Goal: Entertainment & Leisure: Consume media (video, audio)

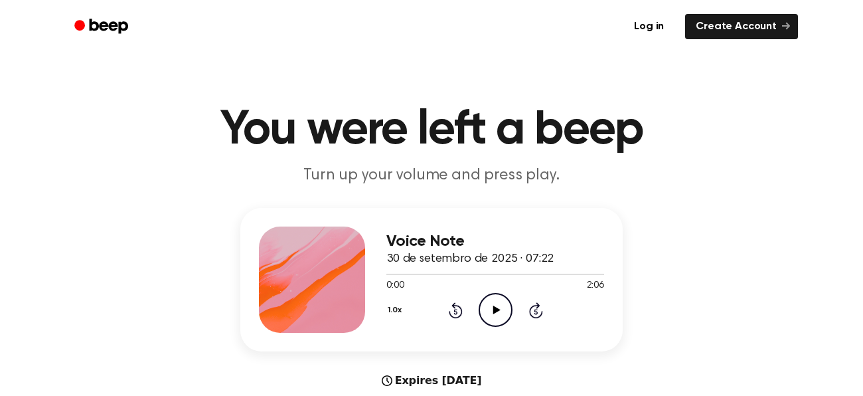
click at [499, 304] on icon "Play Audio" at bounding box center [496, 310] width 34 height 34
click at [508, 234] on h3 "Voice Note" at bounding box center [496, 241] width 218 height 18
click at [492, 301] on icon "Play Audio" at bounding box center [496, 310] width 34 height 34
click at [492, 301] on icon "Pause Audio" at bounding box center [496, 310] width 34 height 34
click at [492, 301] on icon "Play Audio" at bounding box center [496, 310] width 34 height 34
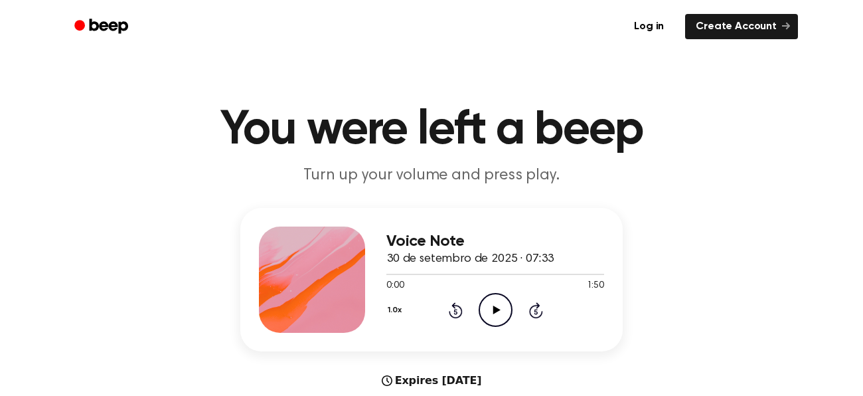
click at [495, 306] on icon "Play Audio" at bounding box center [496, 310] width 34 height 34
click at [495, 306] on icon "Pause Audio" at bounding box center [496, 310] width 34 height 34
